Goal: Task Accomplishment & Management: Manage account settings

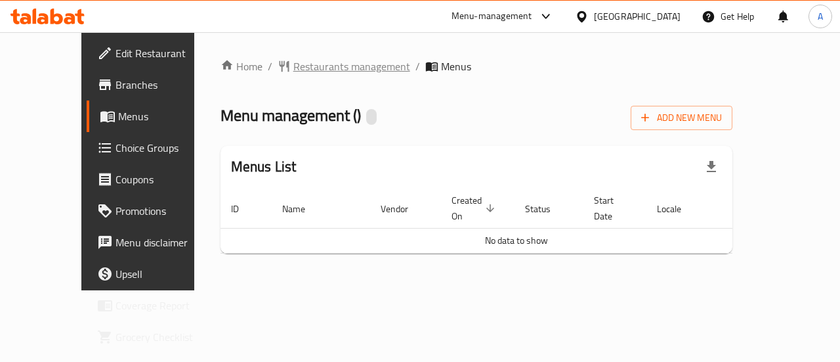
click at [296, 66] on span "Restaurants management" at bounding box center [351, 66] width 117 height 16
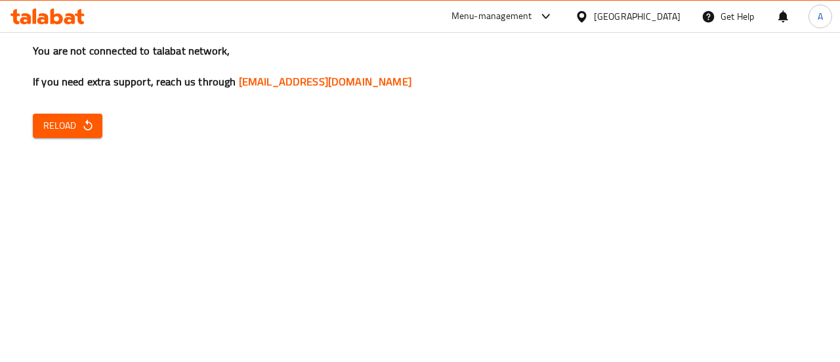
click at [70, 129] on span "Reload" at bounding box center [67, 125] width 49 height 16
click at [89, 121] on icon "button" at bounding box center [87, 125] width 13 height 13
click at [54, 109] on div "You are not connected to talabat network, If you need extra support, reach us t…" at bounding box center [420, 181] width 840 height 362
click at [72, 117] on span "Reload" at bounding box center [67, 125] width 49 height 16
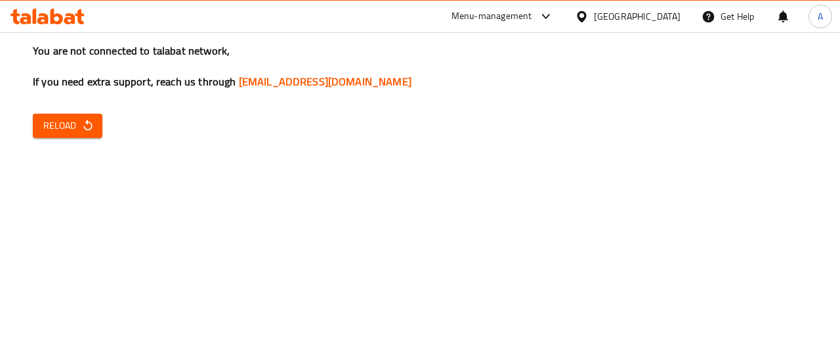
click at [72, 117] on span "Reload" at bounding box center [67, 125] width 49 height 16
click at [74, 125] on span "Reload" at bounding box center [67, 125] width 49 height 16
click at [79, 135] on button "Reload" at bounding box center [68, 126] width 70 height 24
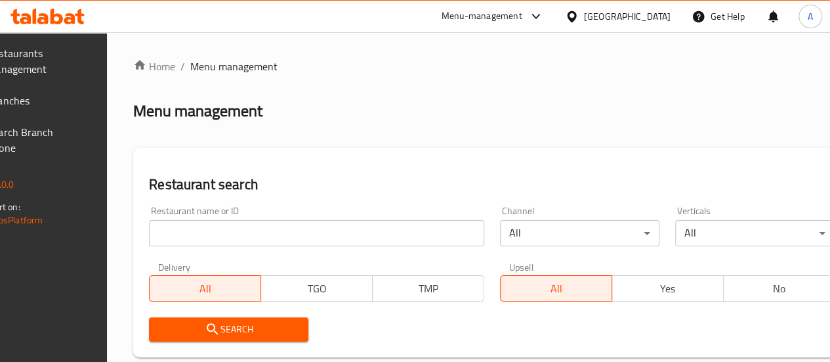
click at [53, 106] on span "Branches" at bounding box center [35, 101] width 94 height 16
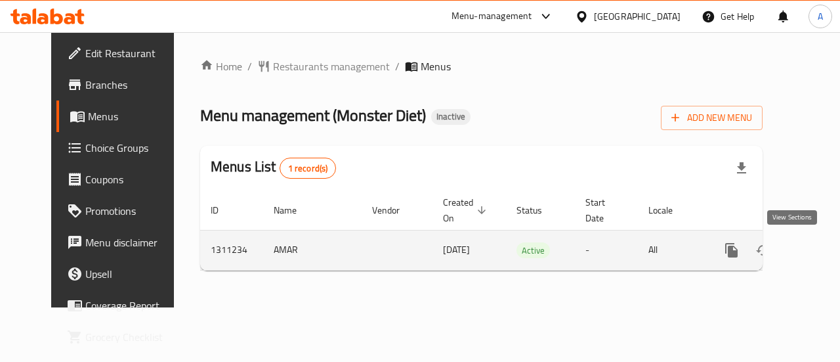
click at [818, 249] on icon "enhanced table" at bounding box center [826, 250] width 16 height 16
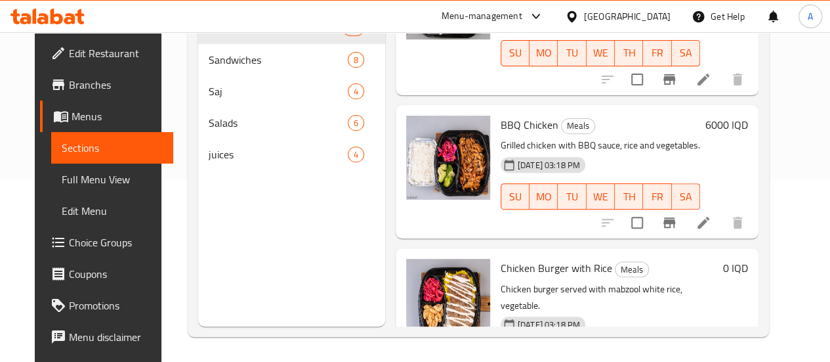
scroll to position [184, 0]
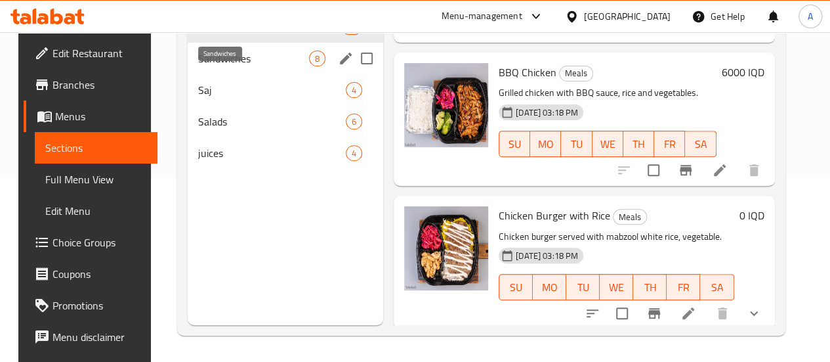
drag, startPoint x: 232, startPoint y: 75, endPoint x: 331, endPoint y: 145, distance: 120.5
click at [232, 66] on span "Sandwiches" at bounding box center [253, 59] width 111 height 16
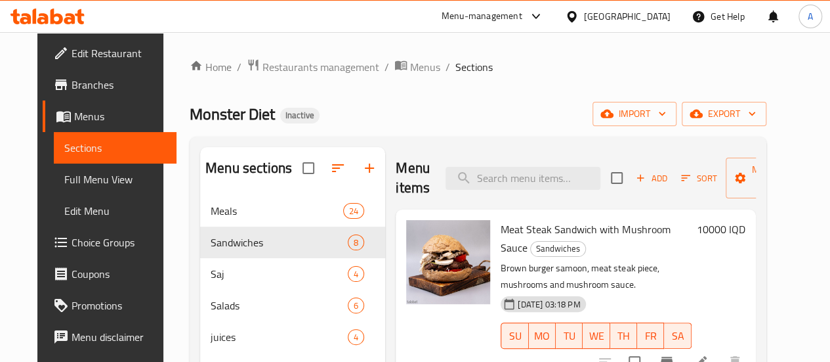
scroll to position [66, 0]
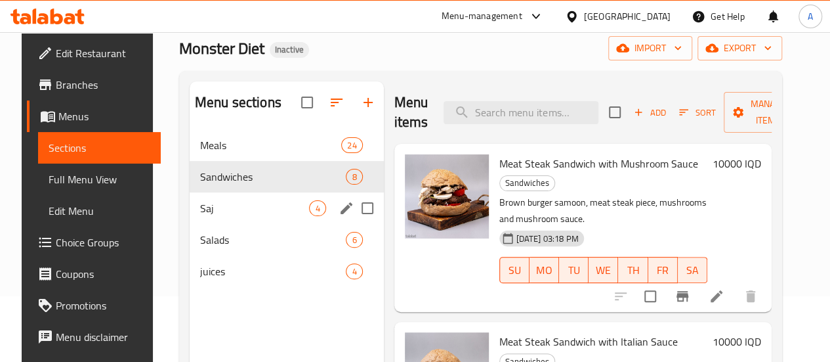
click at [232, 216] on span "Saj" at bounding box center [255, 208] width 110 height 16
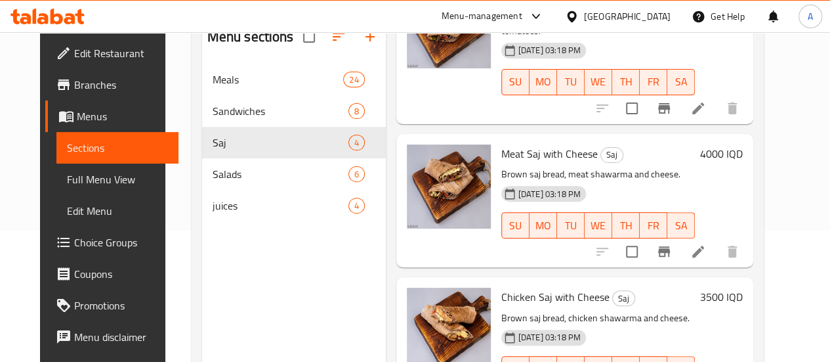
scroll to position [184, 0]
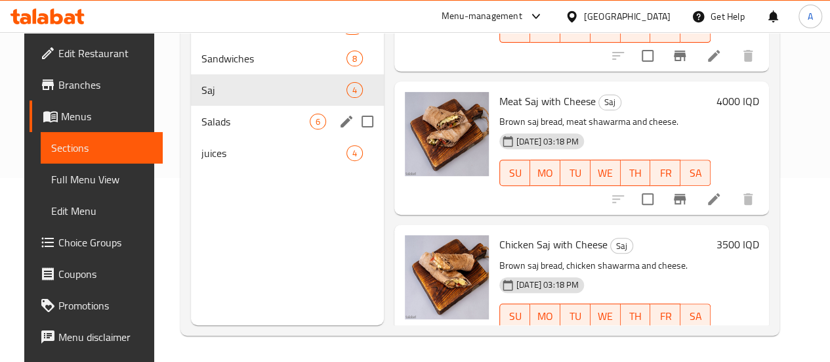
click at [224, 129] on span "Salads" at bounding box center [255, 122] width 108 height 16
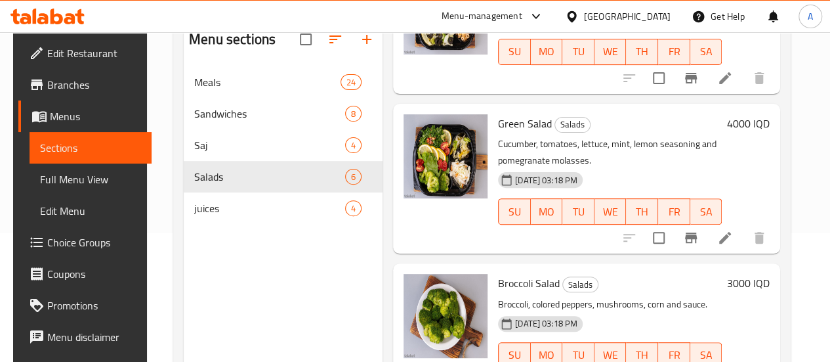
scroll to position [184, 0]
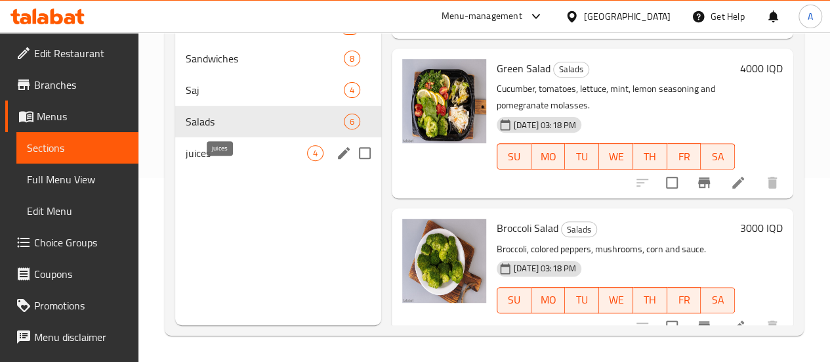
click at [236, 161] on span "juices" at bounding box center [246, 153] width 121 height 16
